Goal: Transaction & Acquisition: Book appointment/travel/reservation

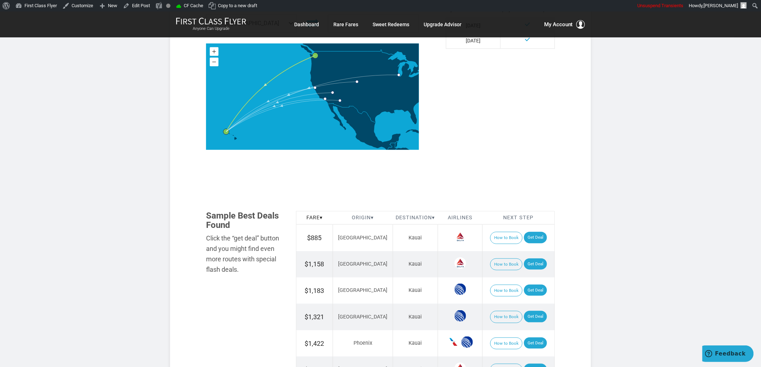
scroll to position [40, 0]
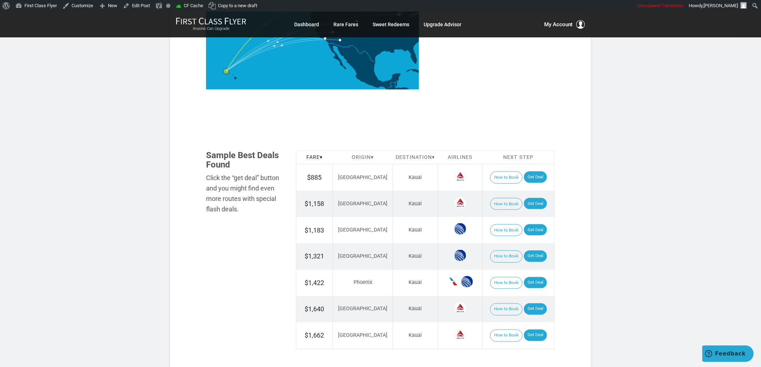
scroll to position [359, 0]
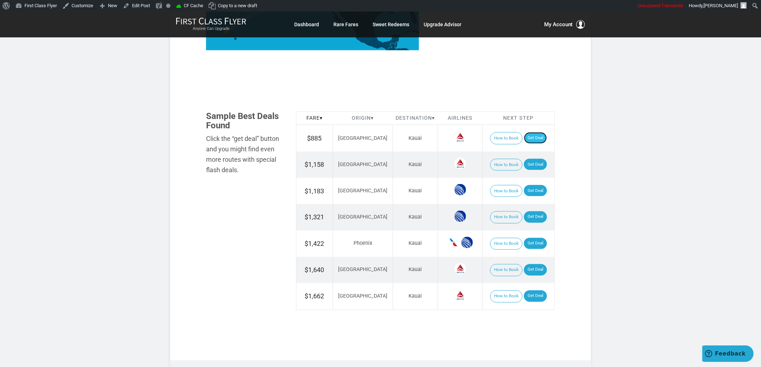
click at [533, 138] on link "Get Deal" at bounding box center [535, 138] width 23 height 12
click at [525, 164] on link "Get Deal" at bounding box center [535, 165] width 23 height 12
click at [525, 189] on link "Get Deal" at bounding box center [535, 191] width 23 height 12
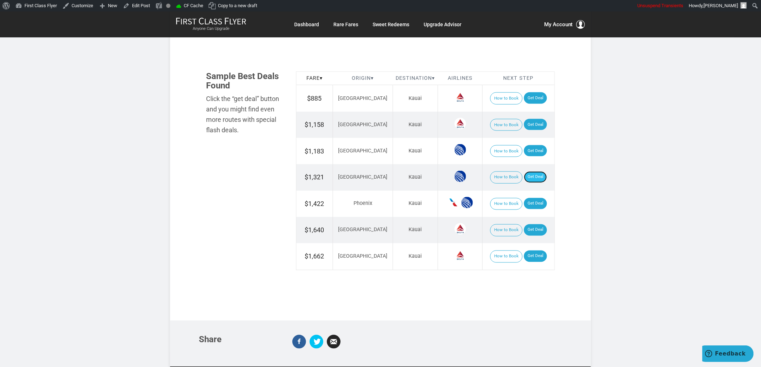
click at [526, 177] on link "Get Deal" at bounding box center [535, 177] width 23 height 12
click at [531, 203] on link "Get Deal" at bounding box center [535, 204] width 23 height 12
click at [529, 254] on link "Get Deal" at bounding box center [535, 257] width 23 height 12
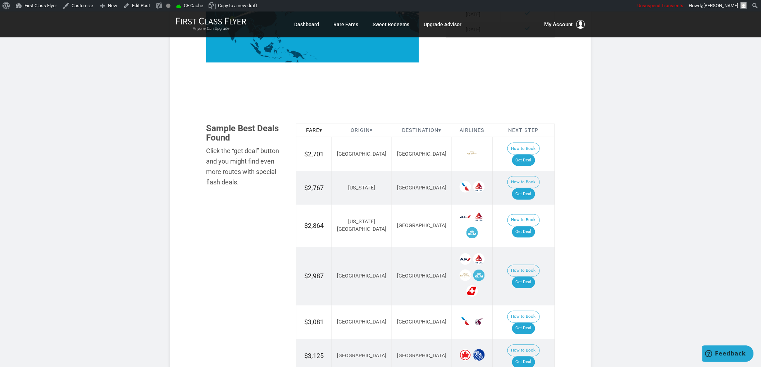
scroll to position [399, 0]
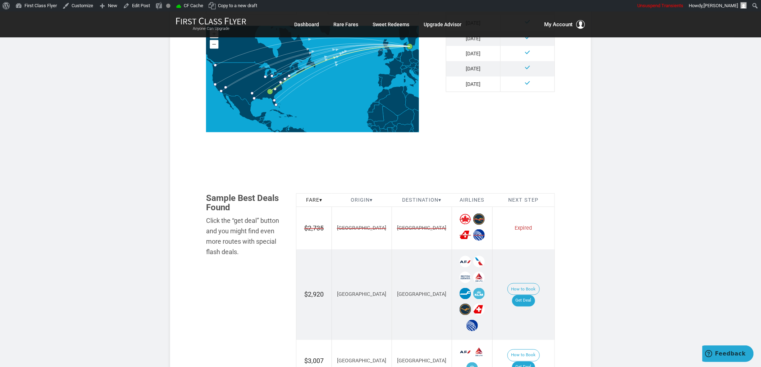
scroll to position [359, 0]
